Goal: Contribute content

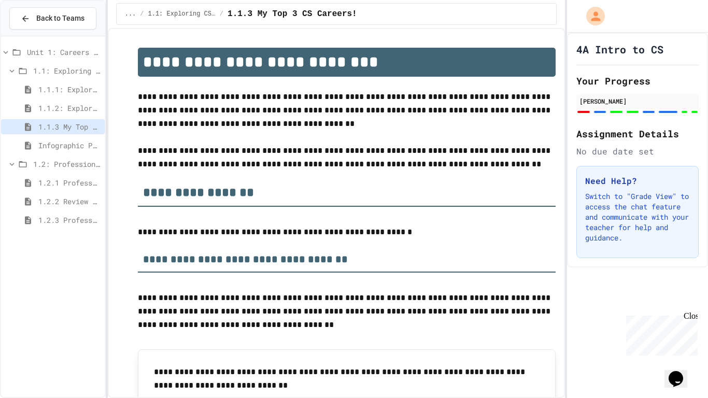
click at [72, 161] on span "1.2: Professional Communication" at bounding box center [66, 164] width 67 height 11
click at [73, 162] on span "1.2: Professional Communication" at bounding box center [66, 164] width 67 height 11
click at [68, 177] on span "1.2.1 Professional Communication" at bounding box center [69, 182] width 62 height 11
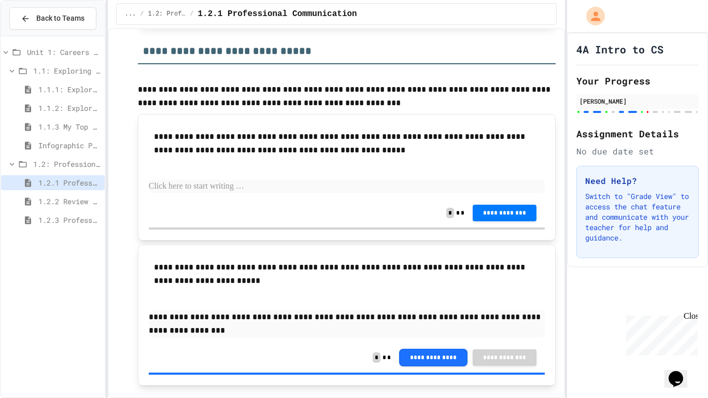
scroll to position [2079, 0]
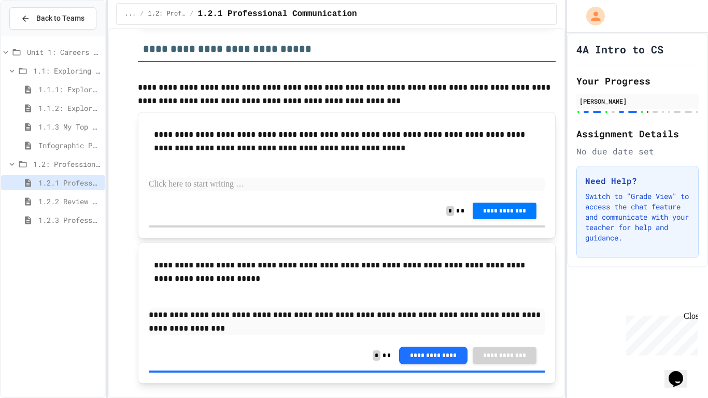
click at [196, 191] on p at bounding box center [347, 184] width 396 height 13
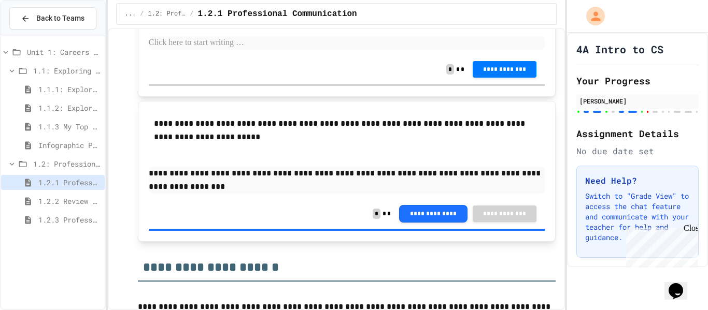
scroll to position [2222, 0]
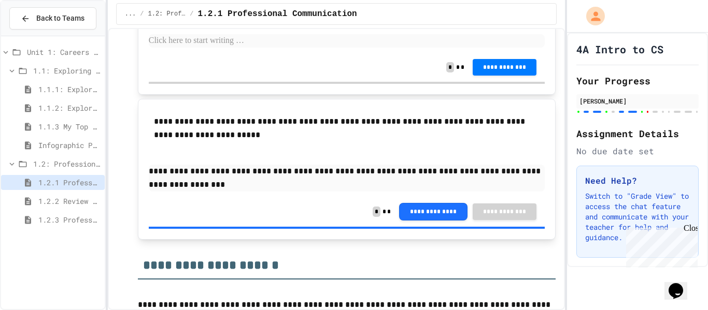
click at [278, 48] on p at bounding box center [347, 40] width 396 height 13
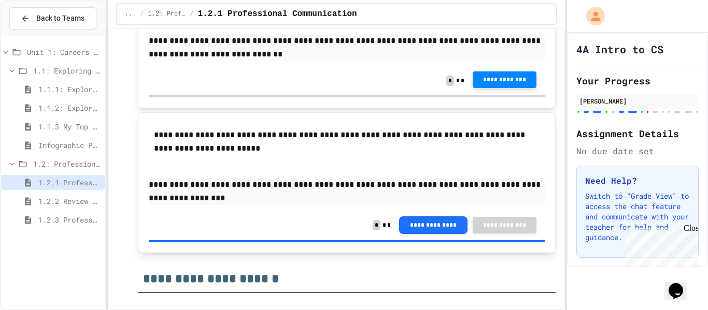
click at [497, 84] on span "**********" at bounding box center [504, 80] width 47 height 8
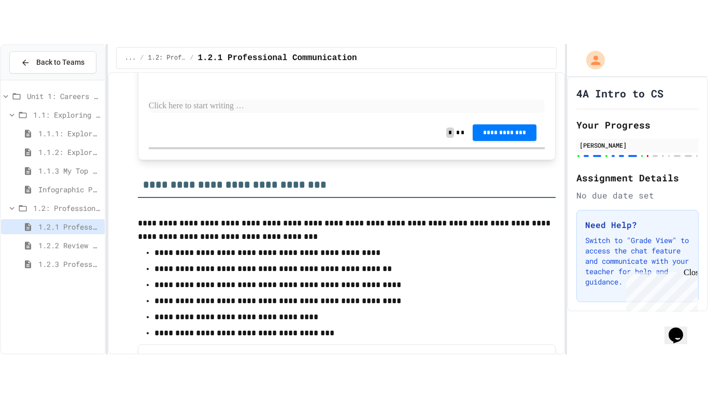
scroll to position [4364, 0]
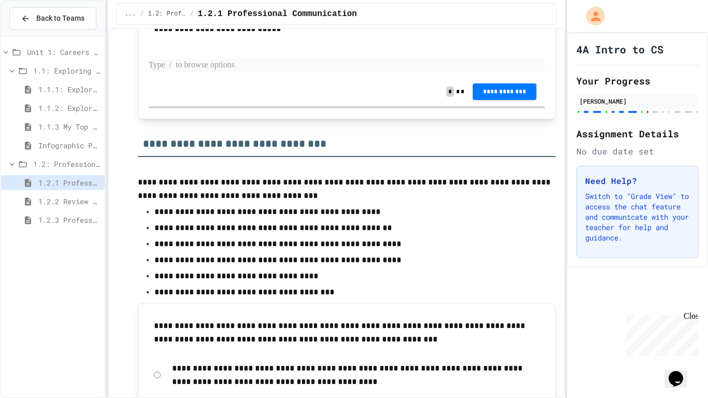
click at [186, 72] on p at bounding box center [347, 65] width 396 height 13
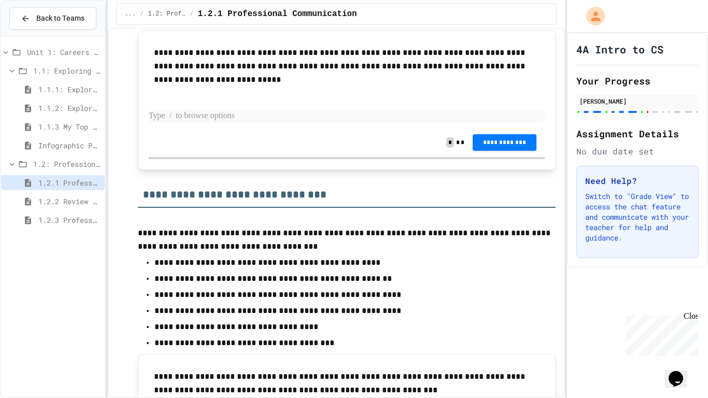
scroll to position [4313, 0]
